Goal: Task Accomplishment & Management: Manage account settings

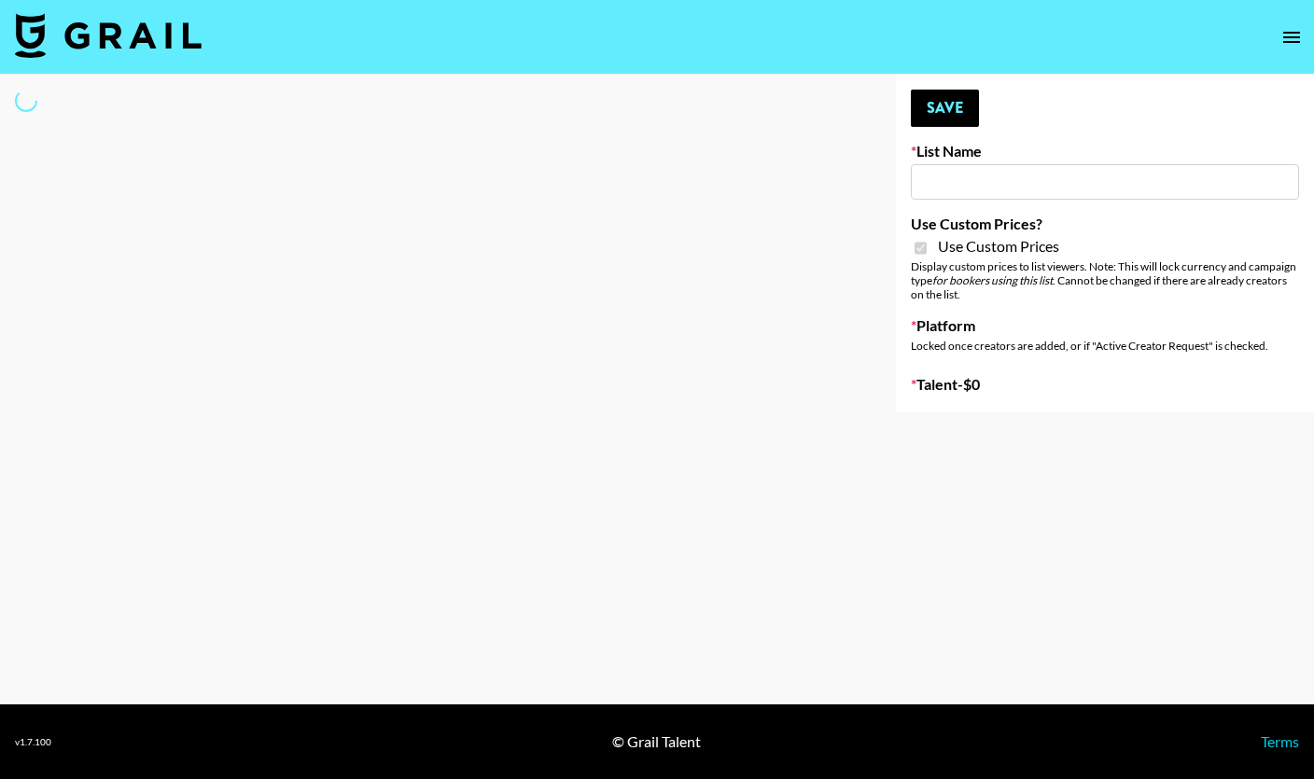
type input "Wavytalk ([DATE])"
checkbox input "true"
select select "Brand"
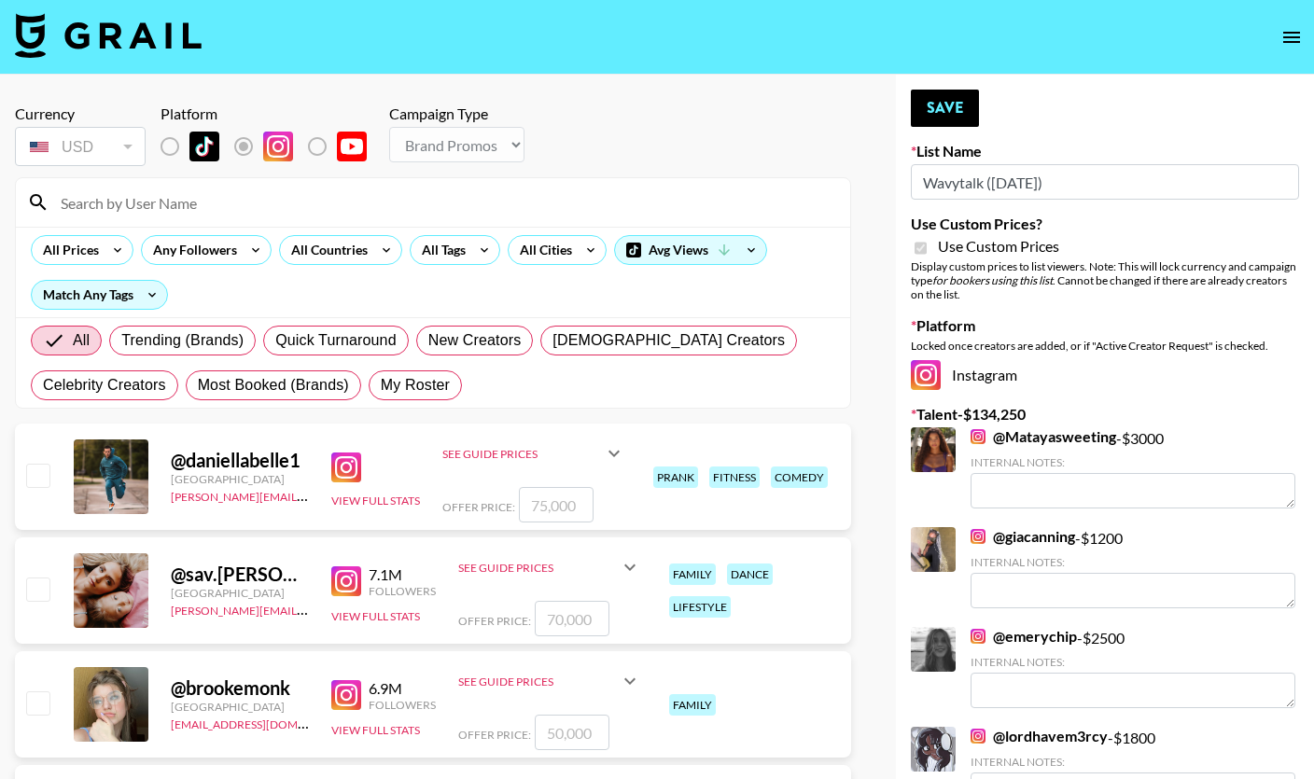
click at [235, 205] on input at bounding box center [444, 203] width 790 height 30
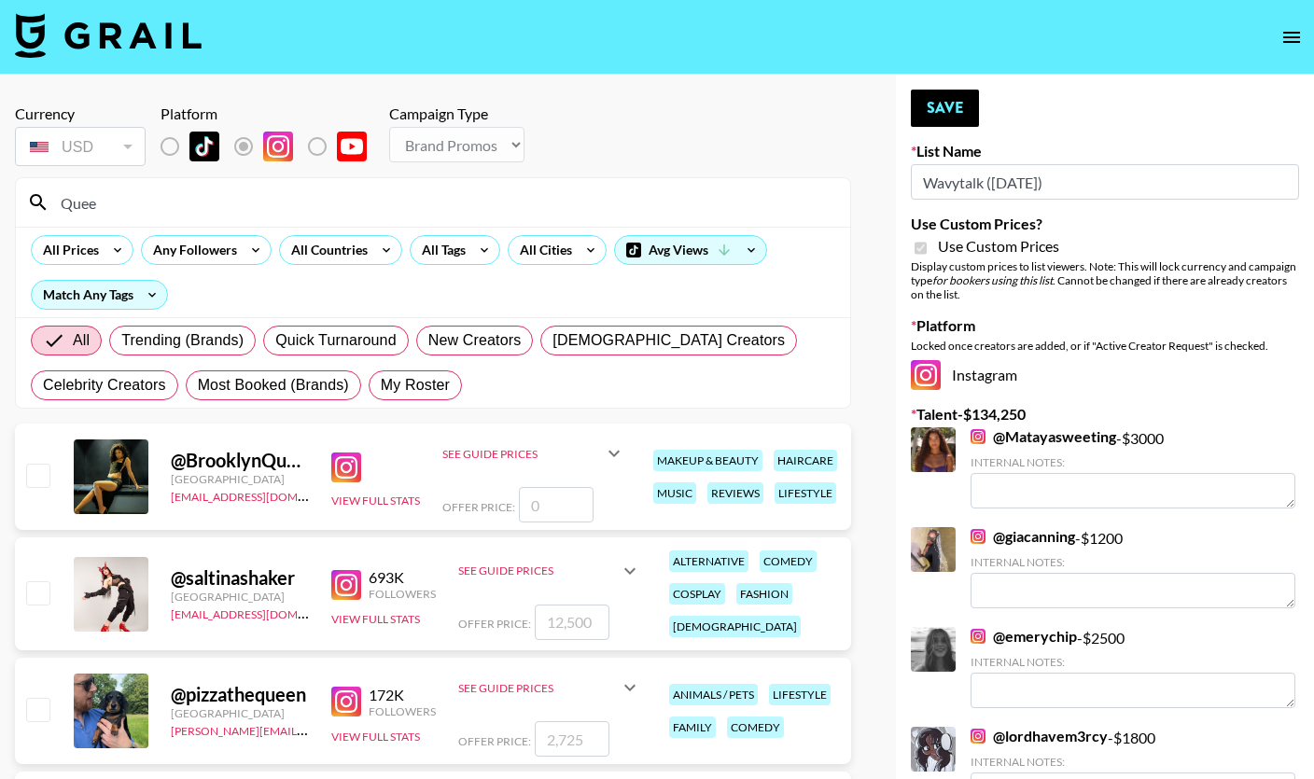
type input "Quee"
click at [43, 476] on input "checkbox" at bounding box center [37, 475] width 22 height 22
checkbox input "false"
click at [564, 511] on input "number" at bounding box center [556, 504] width 75 height 35
type input "7"
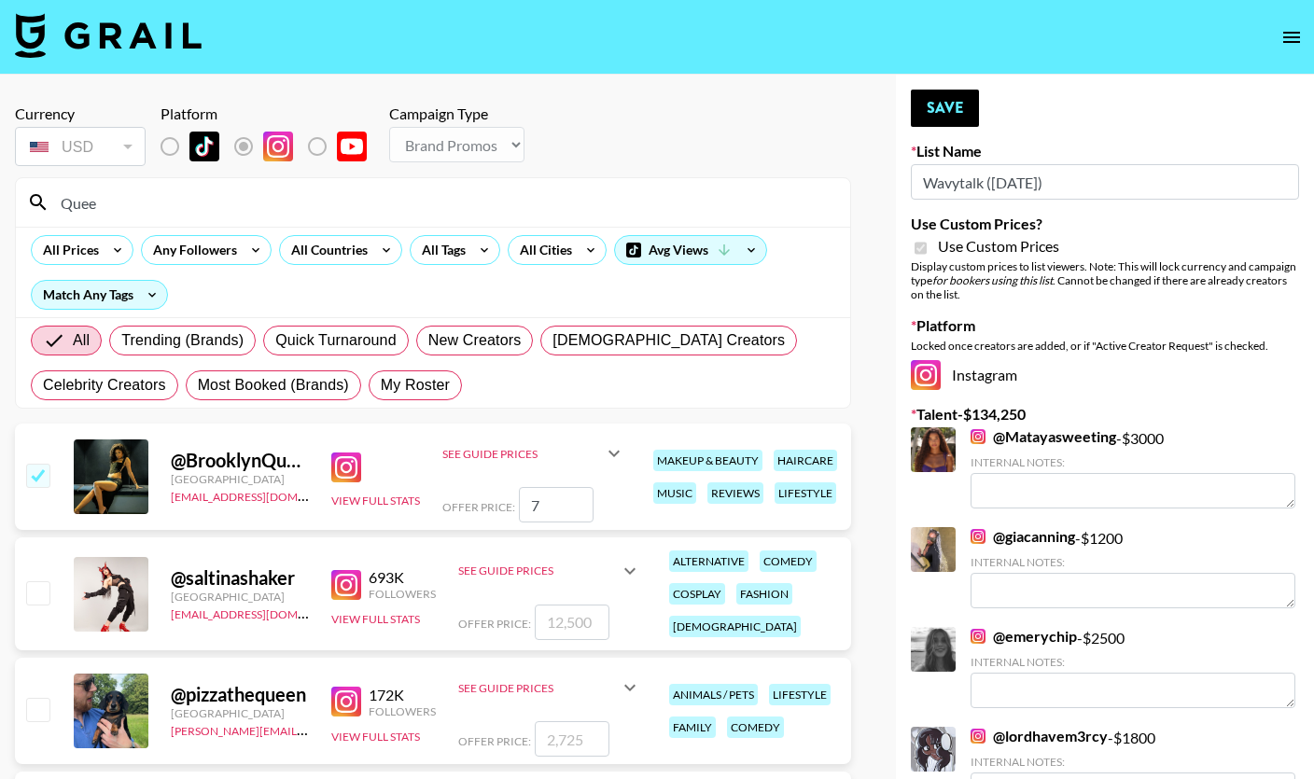
checkbox input "true"
type input "7000"
click at [962, 116] on button "Save" at bounding box center [945, 108] width 68 height 37
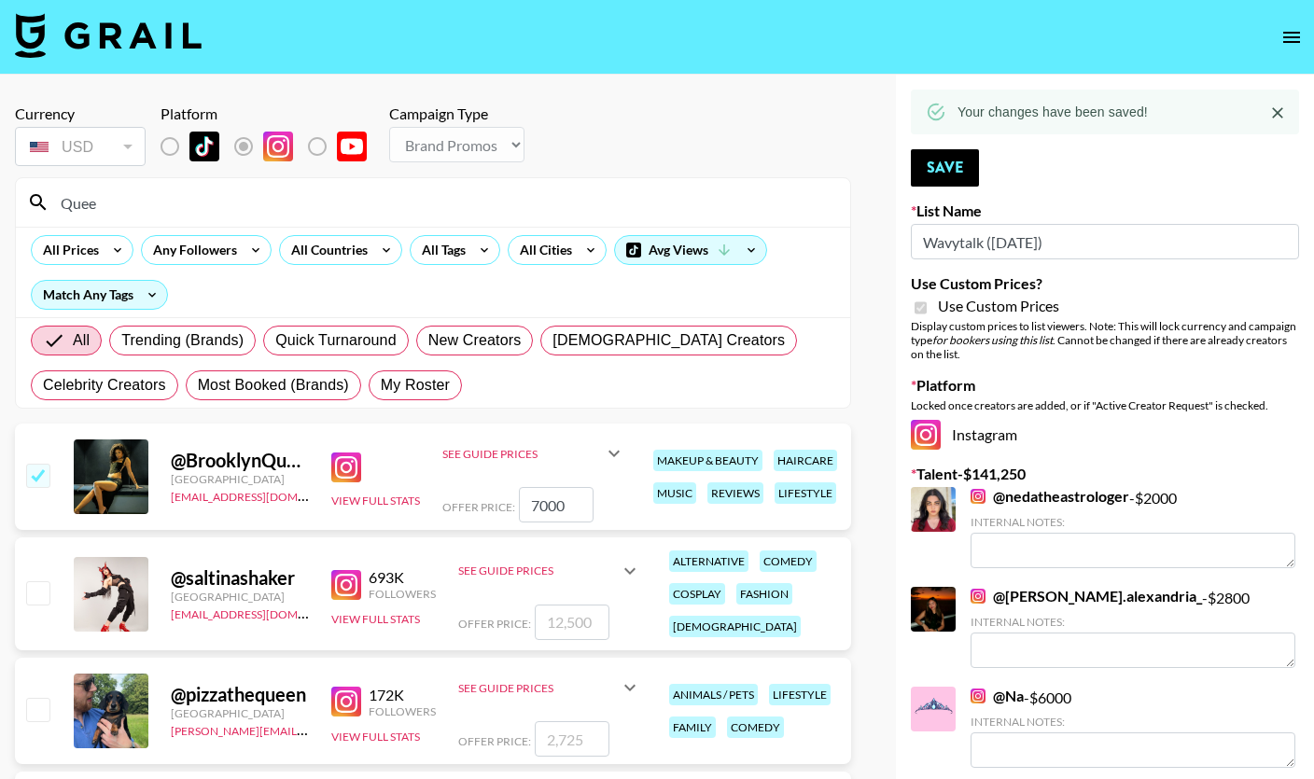
click at [147, 213] on input "Quee" at bounding box center [444, 203] width 790 height 30
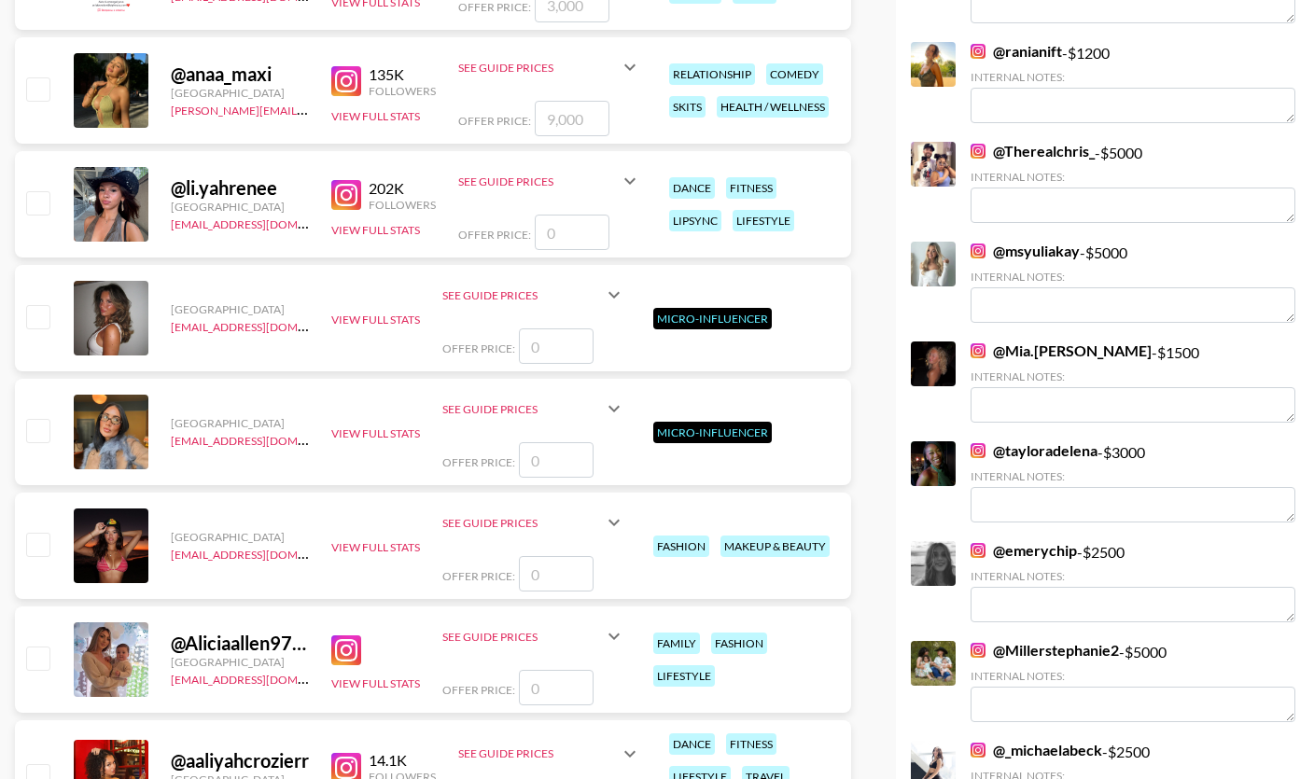
scroll to position [2565, 0]
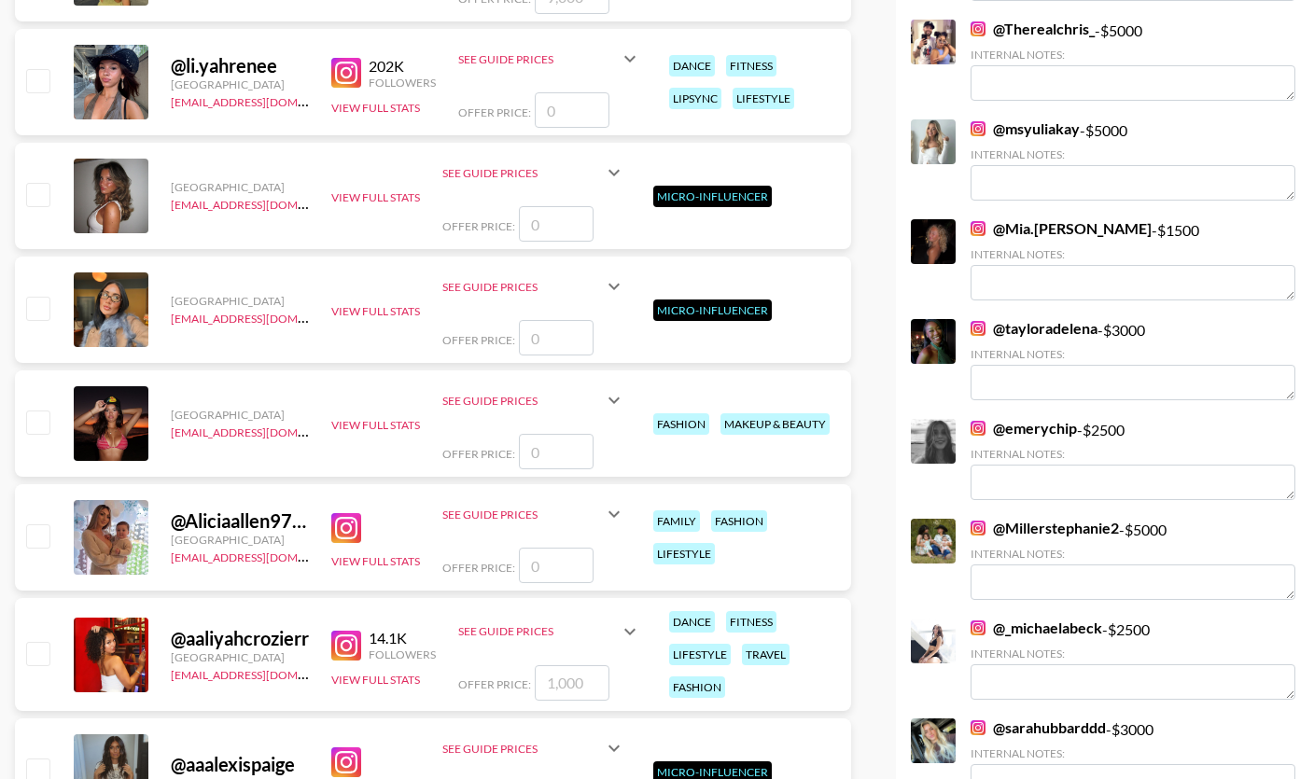
type input "Aal"
click at [42, 655] on input "checkbox" at bounding box center [37, 653] width 22 height 22
checkbox input "true"
type input "1000"
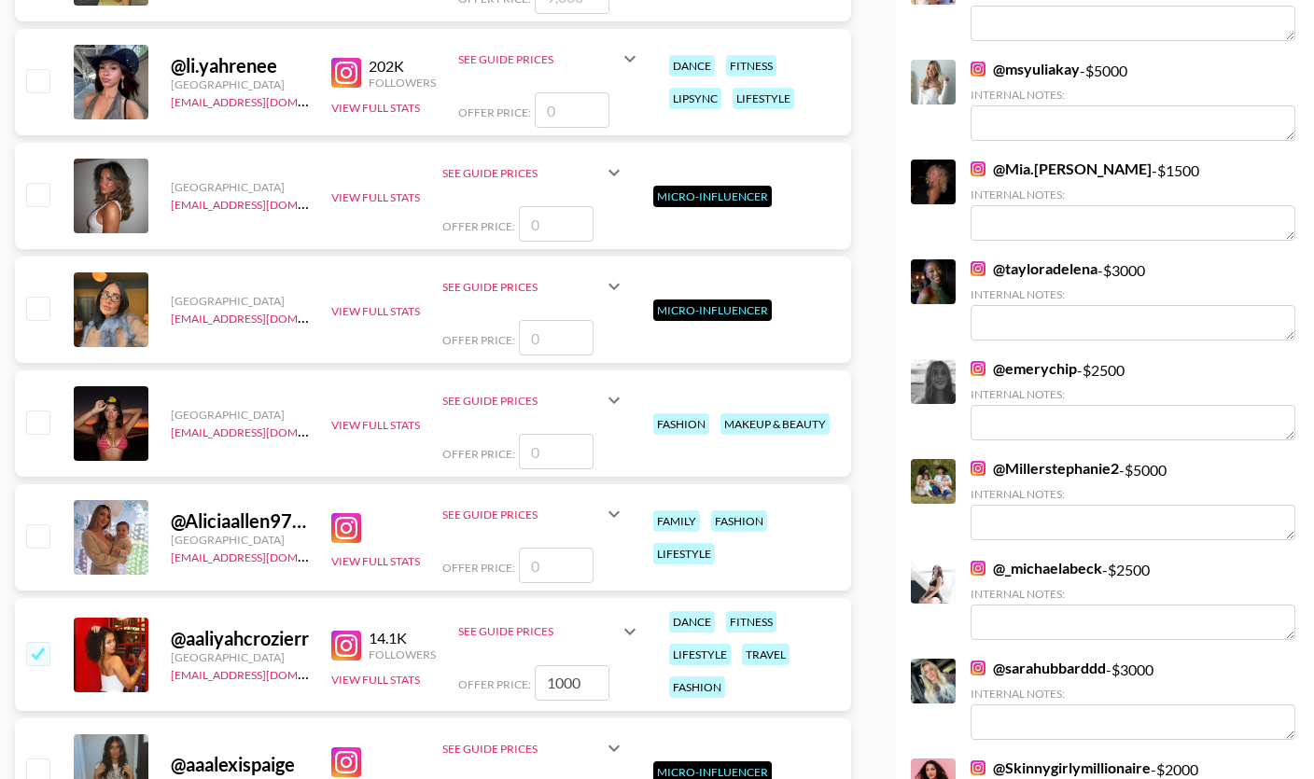
click at [544, 681] on input "1000" at bounding box center [572, 682] width 75 height 35
checkbox input "false"
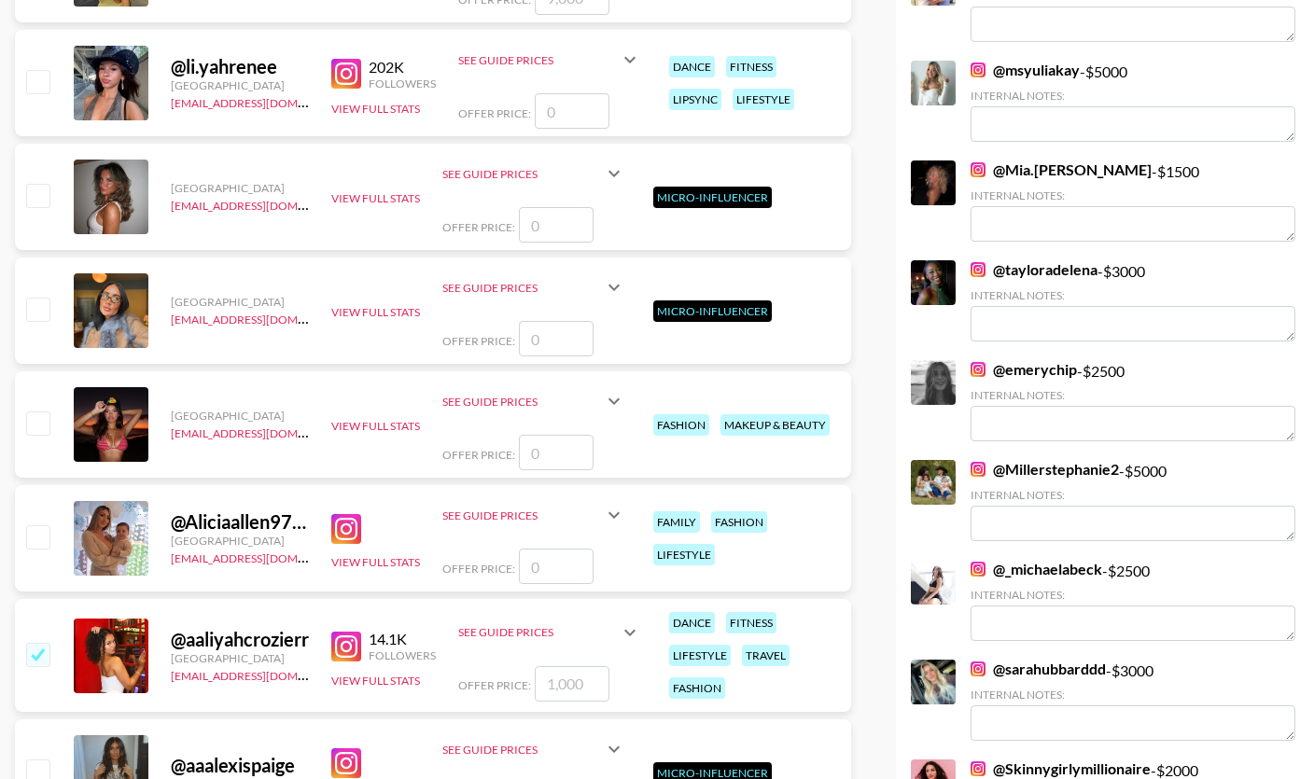
checkbox input "true"
type input "2"
checkbox input "false"
checkbox input "true"
type input "1500"
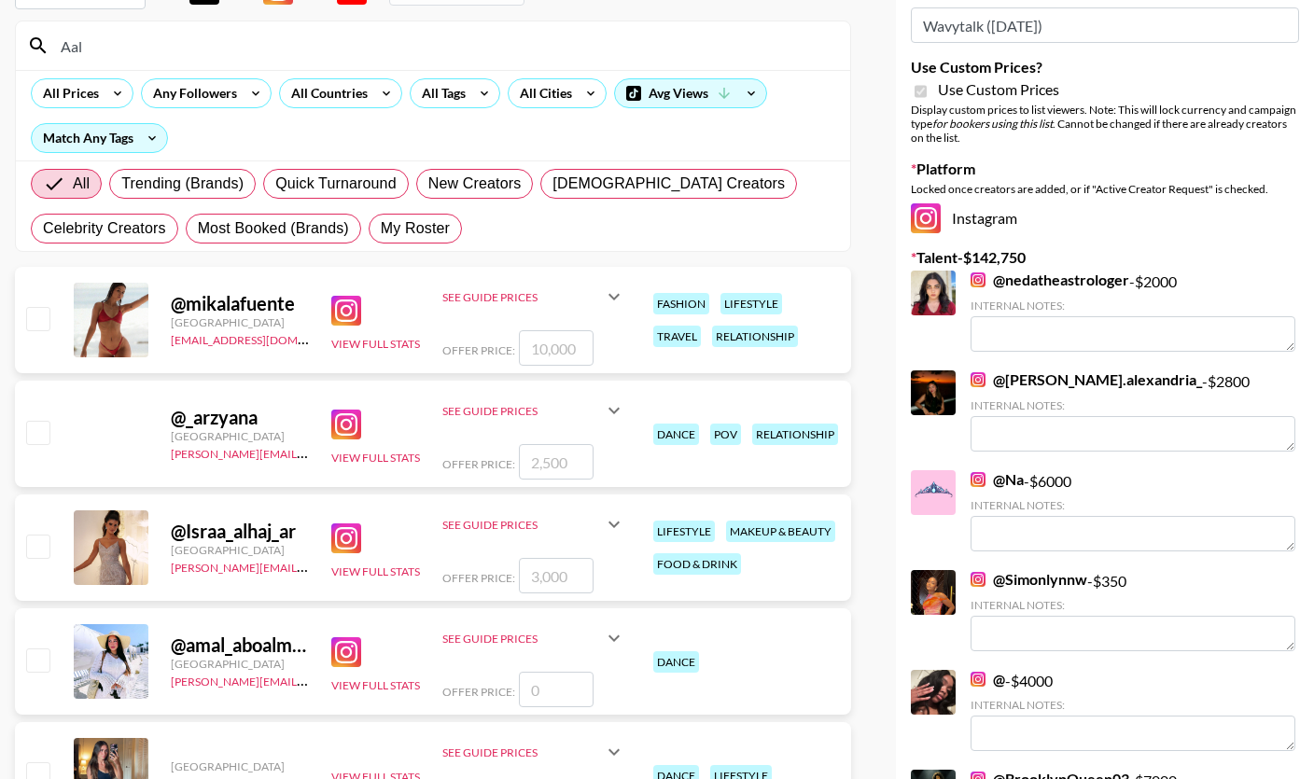
scroll to position [0, 0]
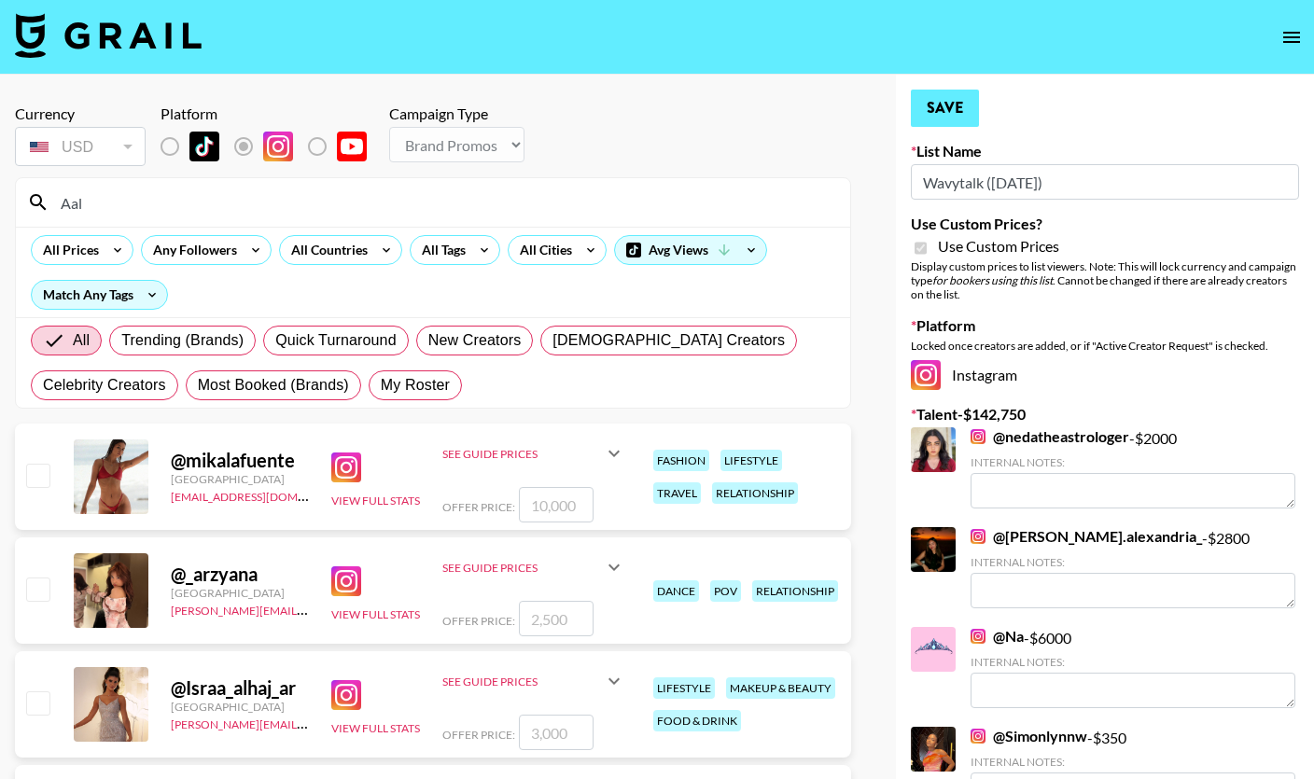
click at [954, 116] on button "Save" at bounding box center [945, 108] width 68 height 37
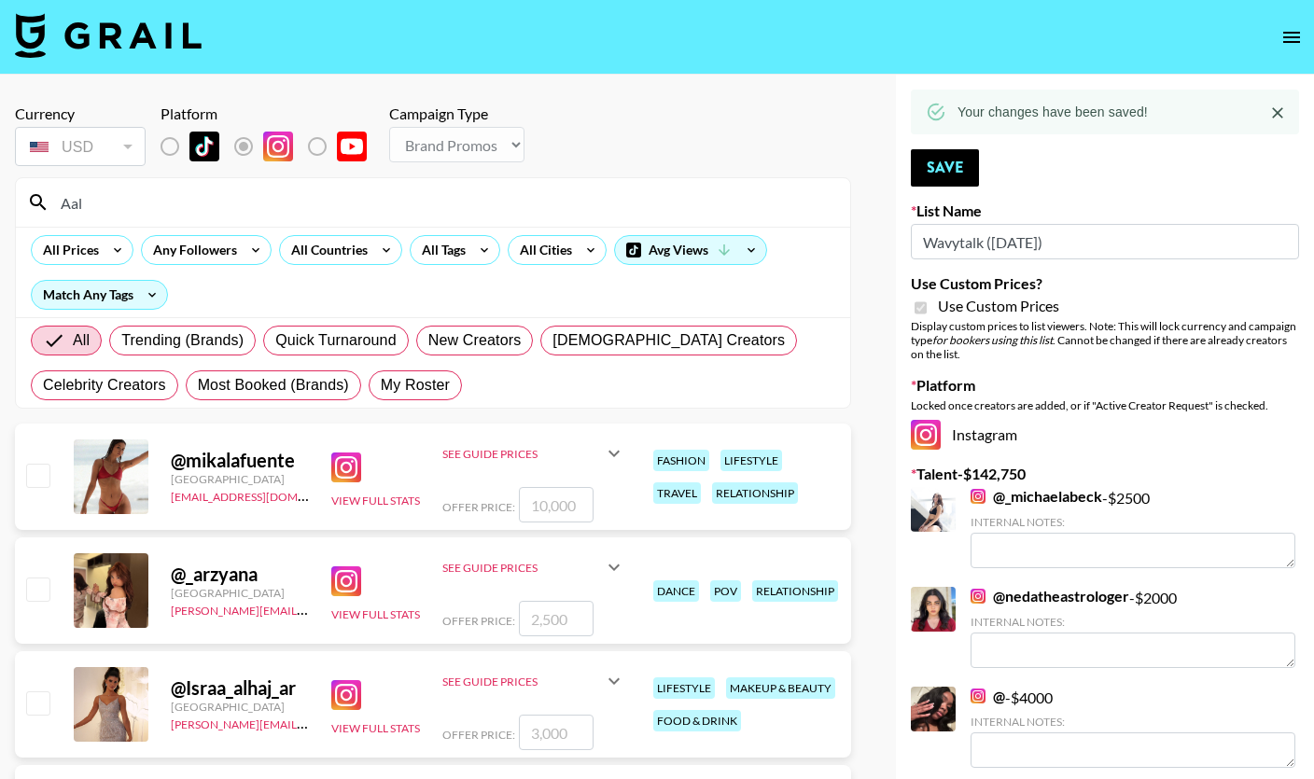
click at [530, 208] on input "Aal" at bounding box center [444, 203] width 790 height 30
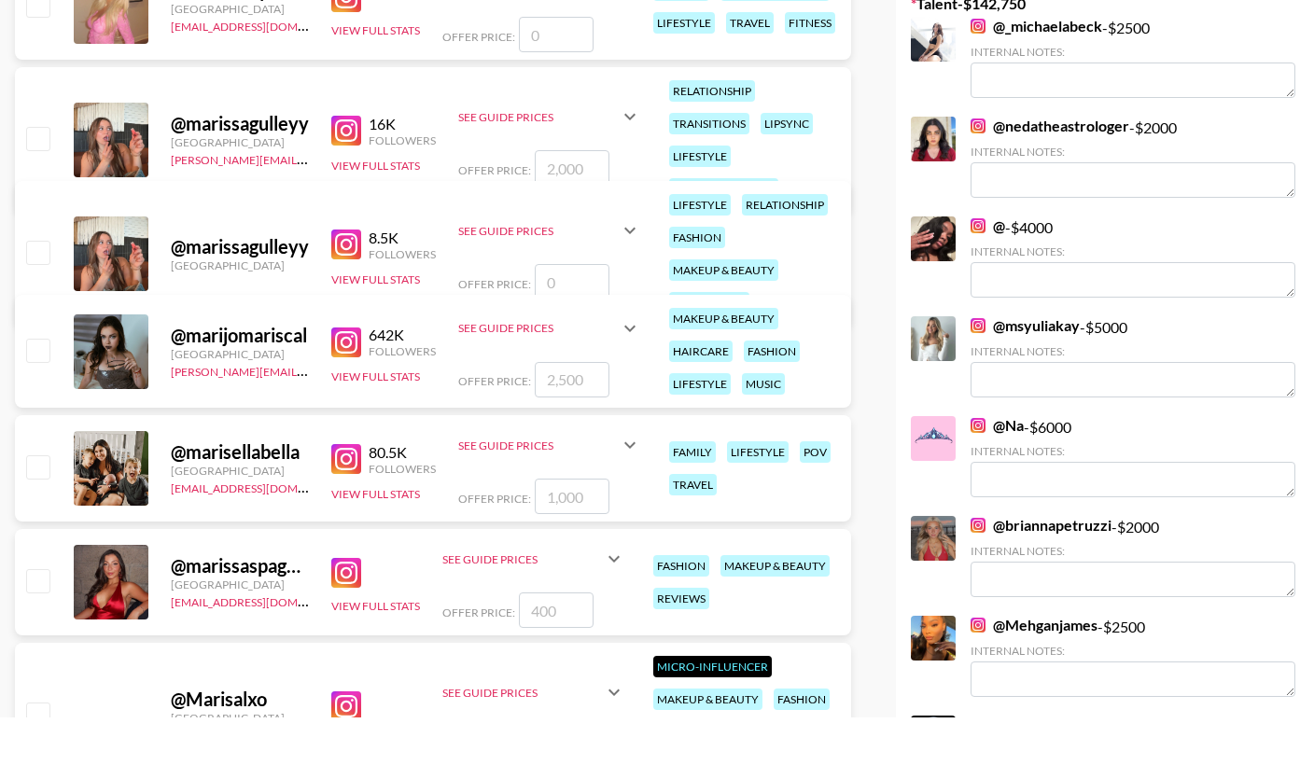
scroll to position [436, 0]
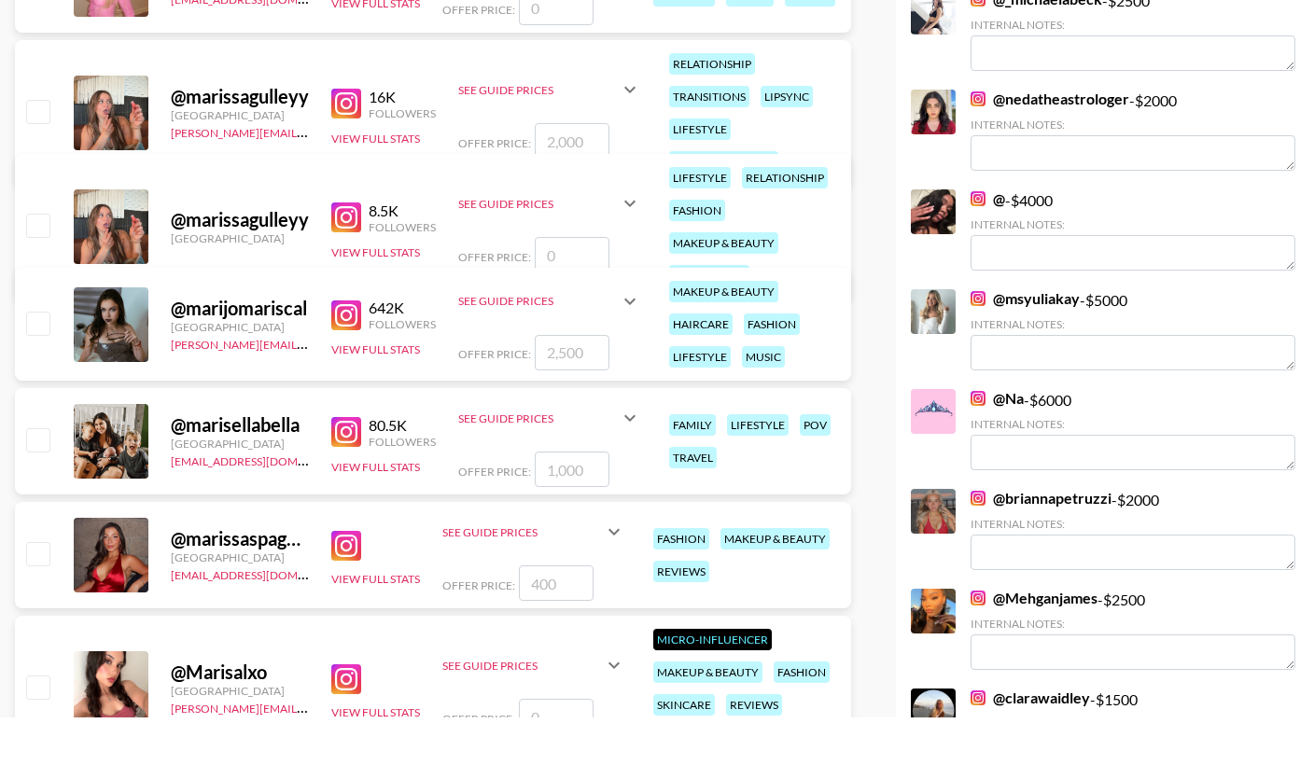
type input "Maris"
click at [33, 604] on input "checkbox" at bounding box center [37, 615] width 22 height 22
checkbox input "true"
type input "400"
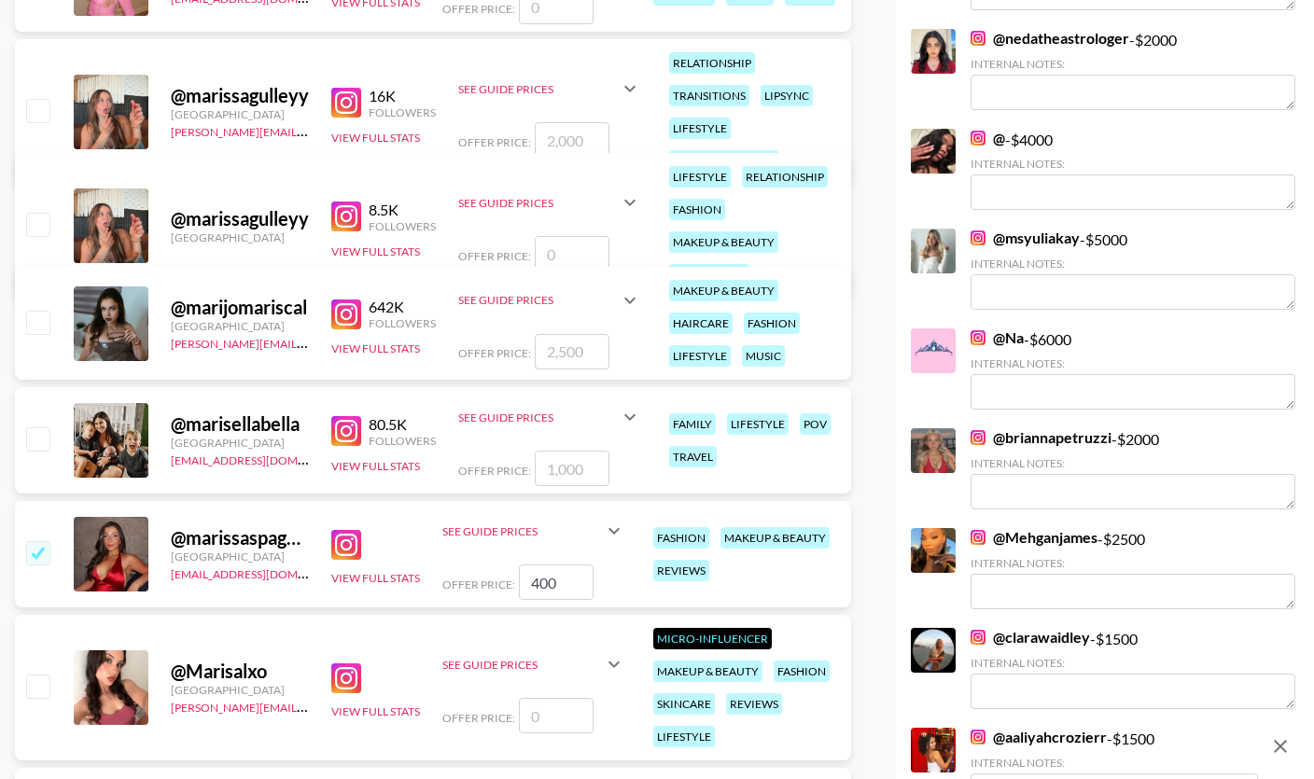
click at [573, 587] on input "400" at bounding box center [556, 582] width 75 height 35
checkbox input "false"
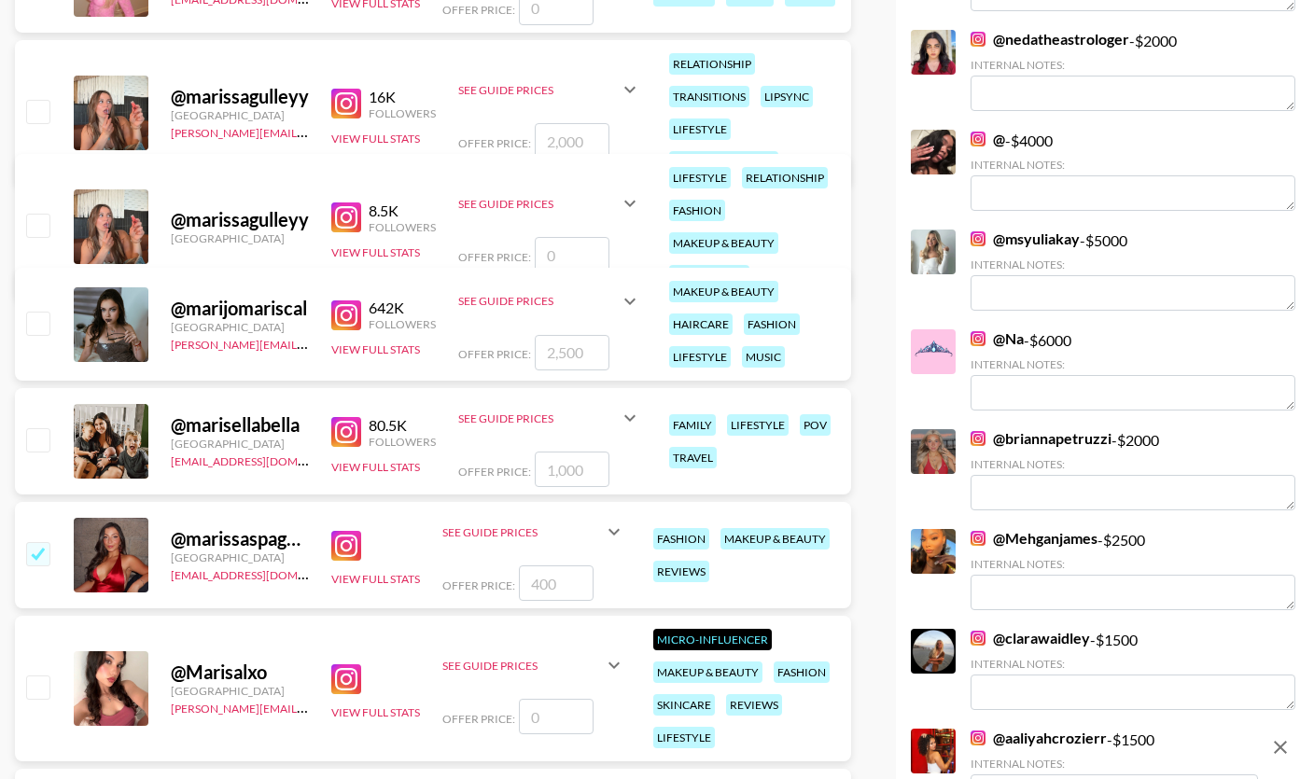
type input "3"
checkbox input "true"
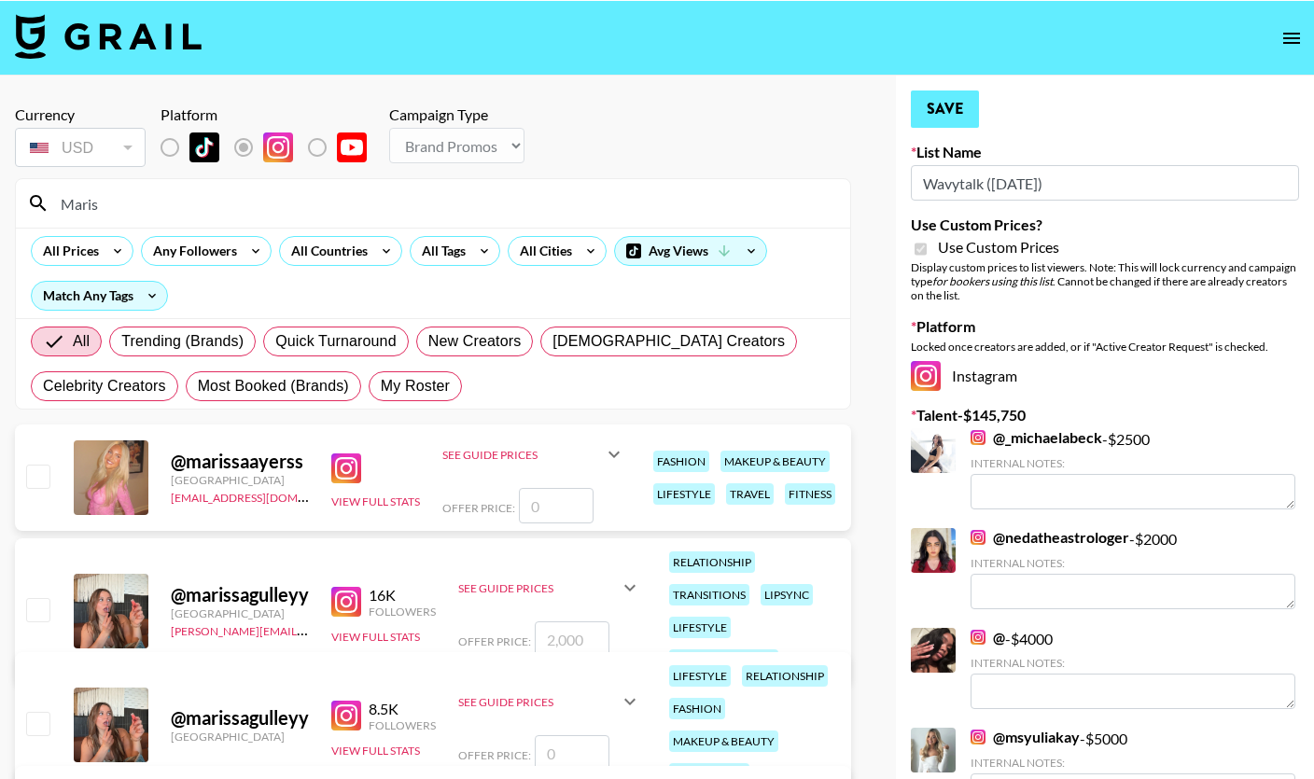
type input "3000"
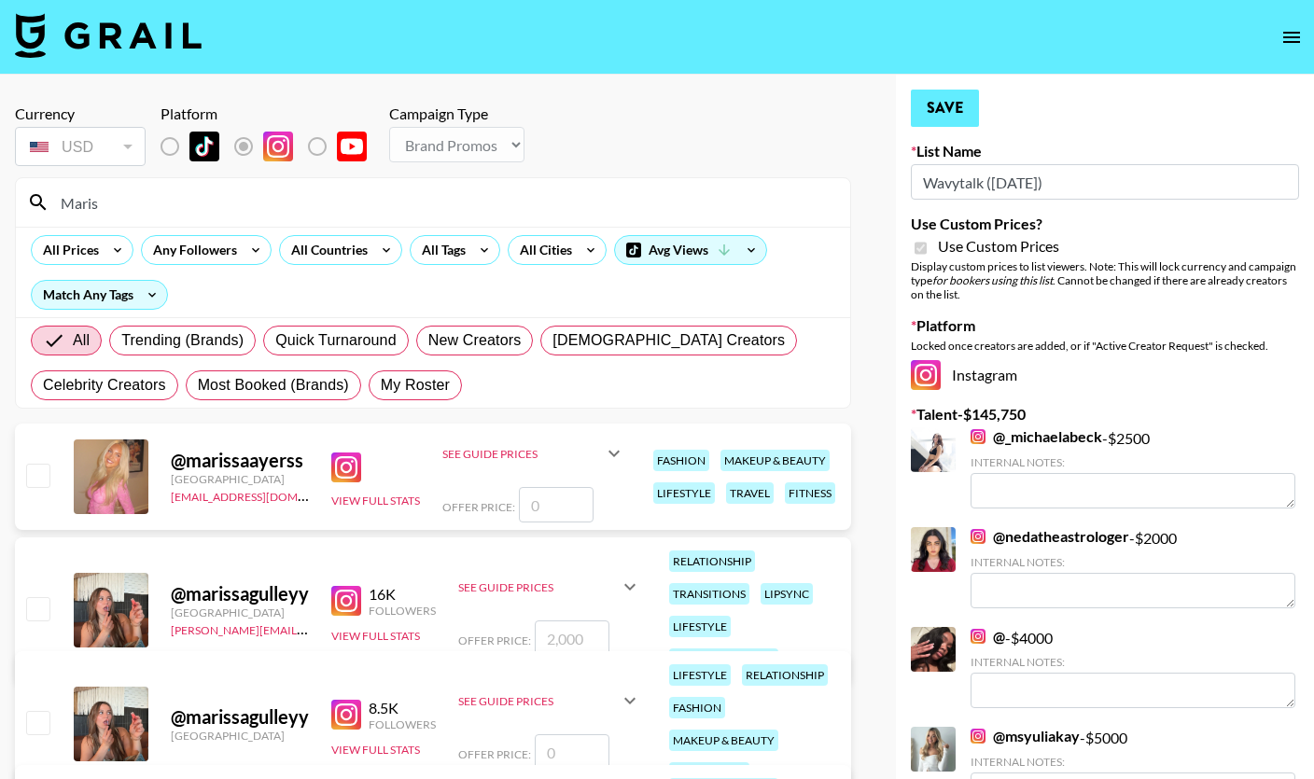
click at [933, 118] on button "Save" at bounding box center [945, 108] width 68 height 37
